Goal: Find contact information: Find contact information

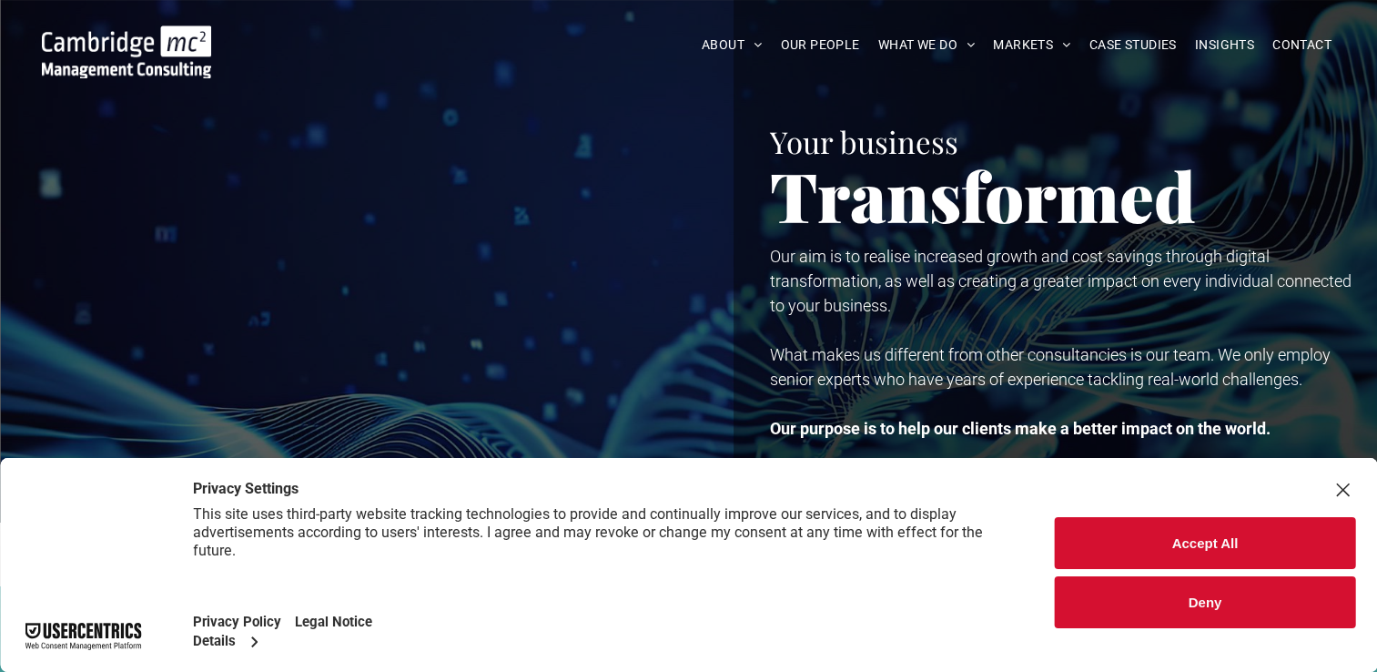
click at [750, 83] on span "ABOUT US" at bounding box center [751, 73] width 62 height 19
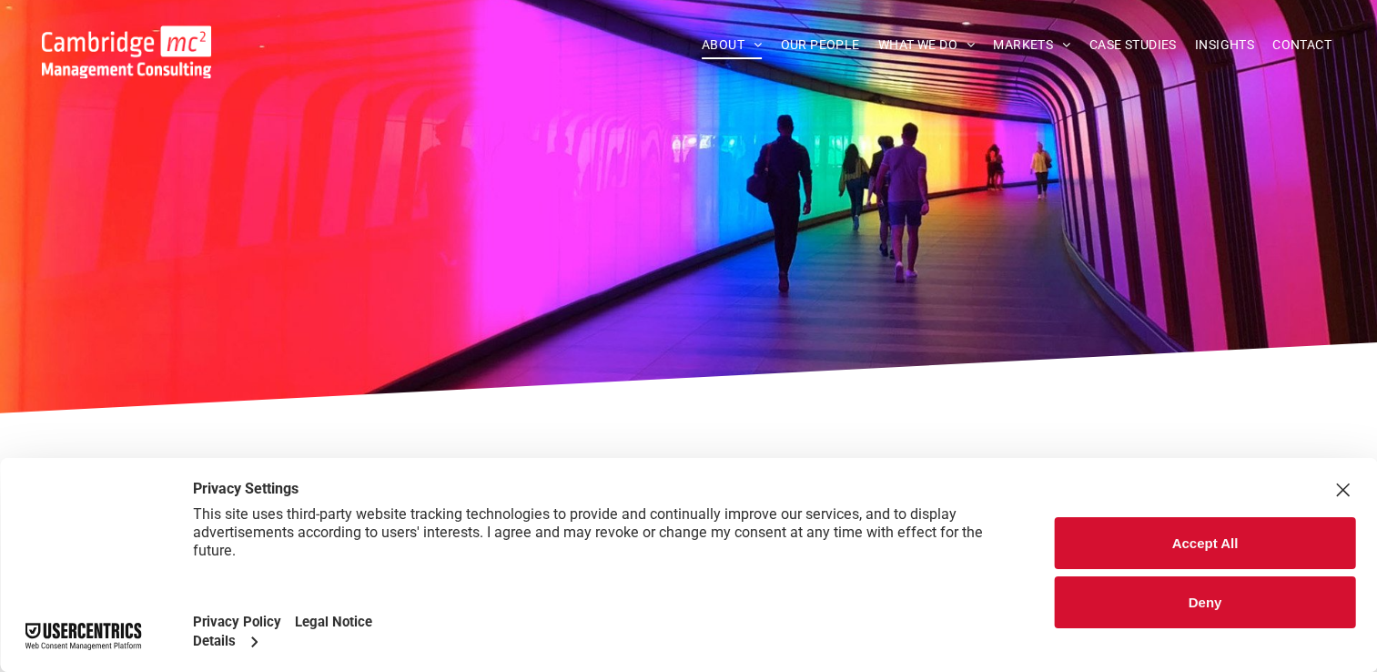
click at [1302, 46] on span "CONTACT" at bounding box center [1302, 45] width 59 height 28
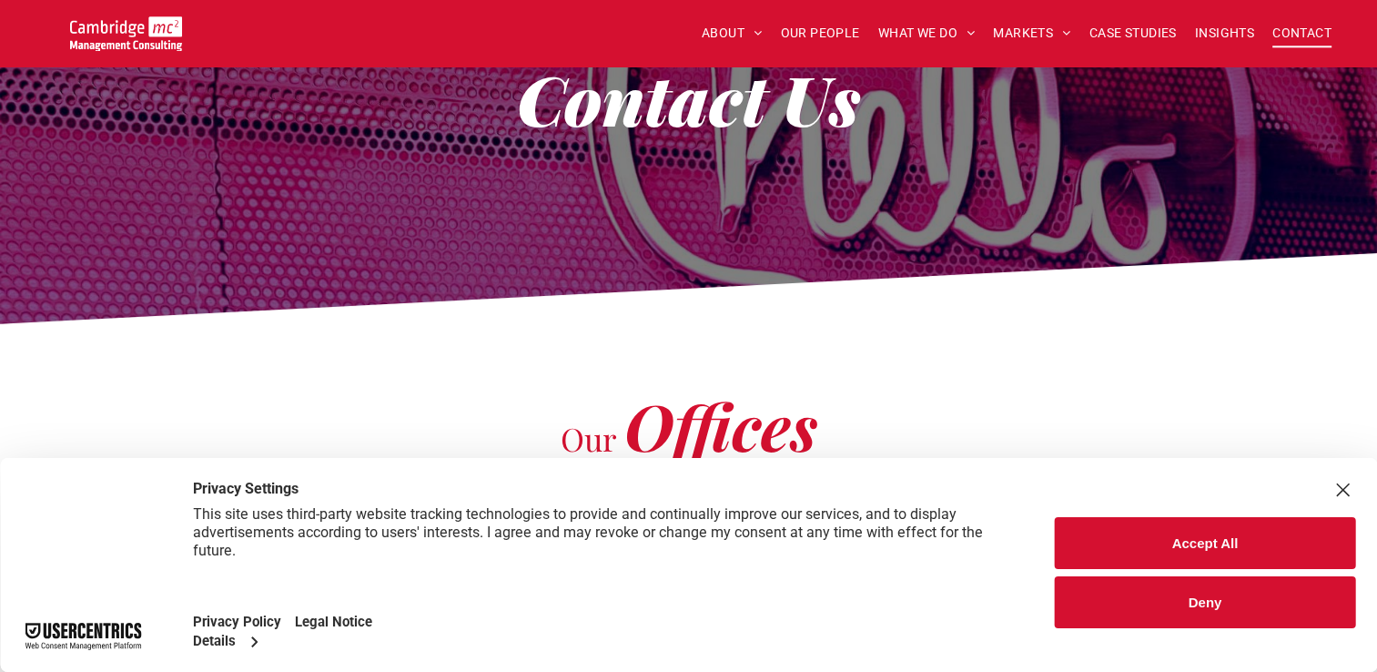
scroll to position [138, 0]
click at [1174, 533] on button "Accept All" at bounding box center [1205, 543] width 300 height 52
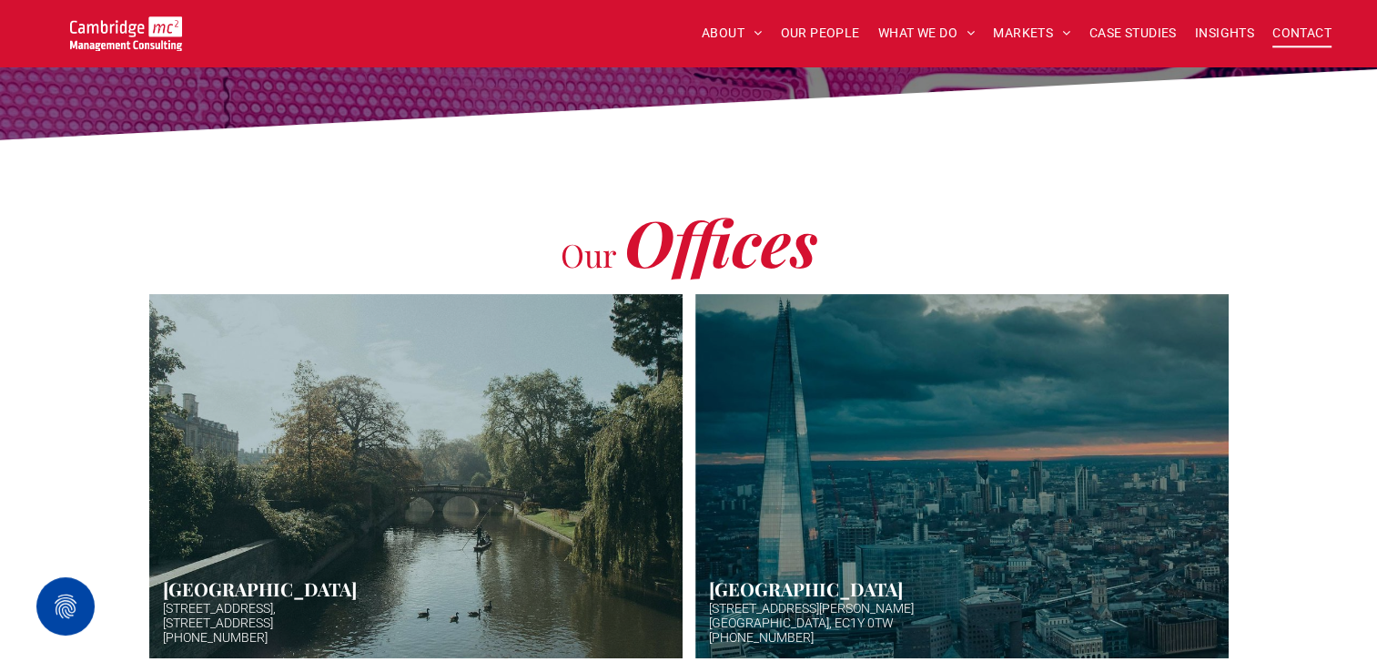
scroll to position [0, 0]
